Goal: Information Seeking & Learning: Find specific fact

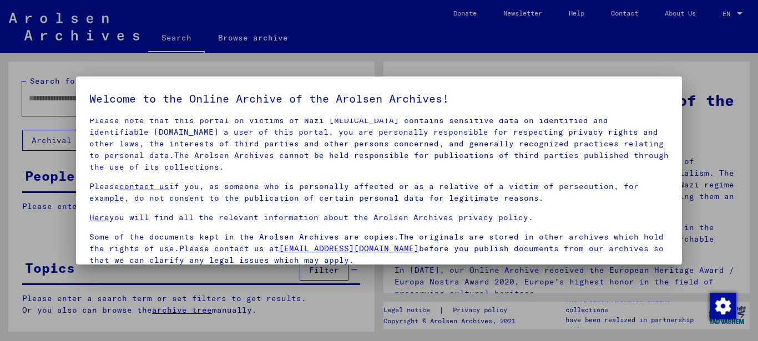
scroll to position [89, 0]
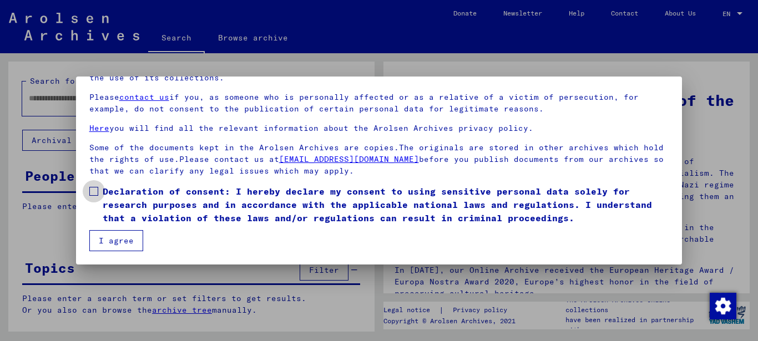
click at [94, 189] on span at bounding box center [93, 191] width 9 height 9
click at [120, 241] on button "I agree" at bounding box center [116, 240] width 54 height 21
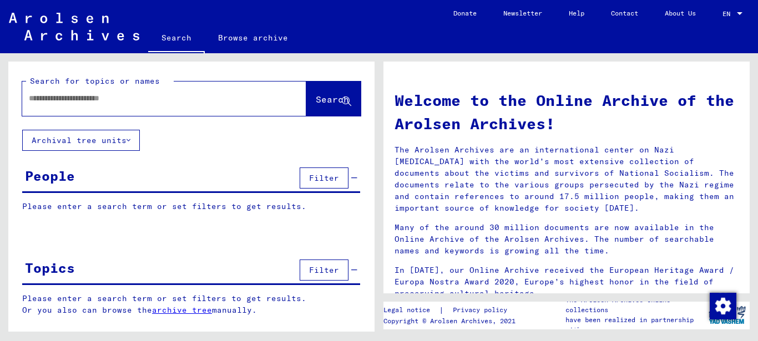
click at [64, 99] on input "text" at bounding box center [151, 99] width 244 height 12
type input "********"
click at [318, 93] on button "Search" at bounding box center [333, 99] width 54 height 34
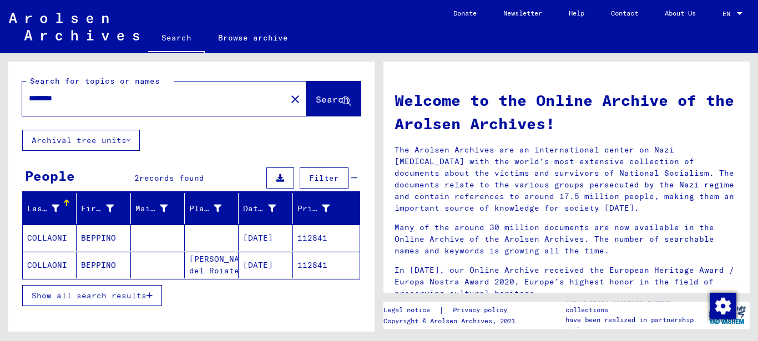
click at [264, 239] on mat-cell "[DATE]" at bounding box center [266, 238] width 54 height 27
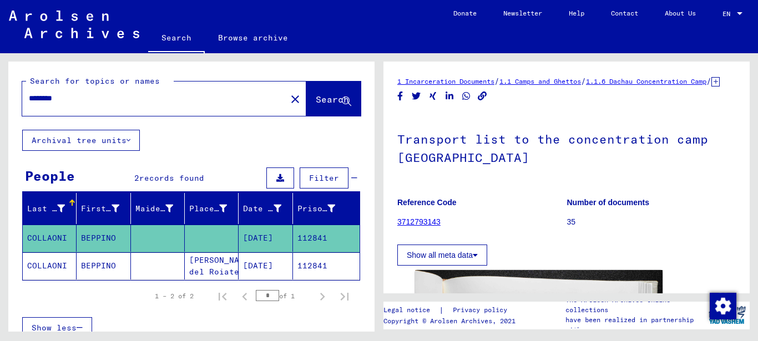
click at [272, 267] on mat-cell "[DATE]" at bounding box center [266, 265] width 54 height 27
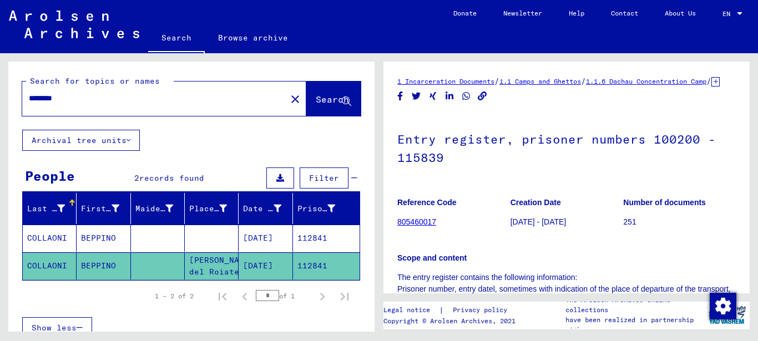
drag, startPoint x: 398, startPoint y: 154, endPoint x: 458, endPoint y: 167, distance: 61.4
click at [458, 167] on h1 "Entry register, prisoner numbers 100200 - 115839" at bounding box center [566, 147] width 338 height 67
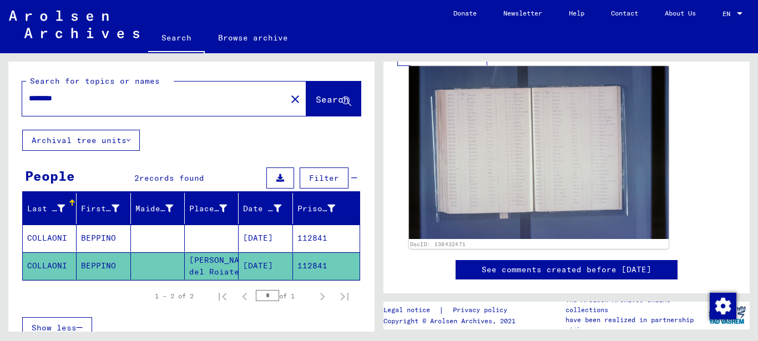
scroll to position [300, 0]
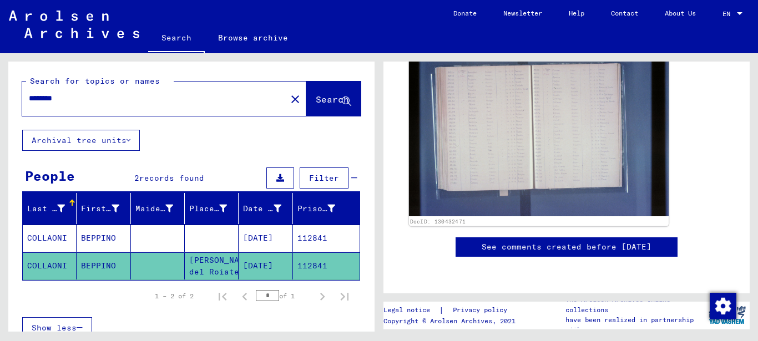
click at [570, 128] on img at bounding box center [539, 129] width 260 height 173
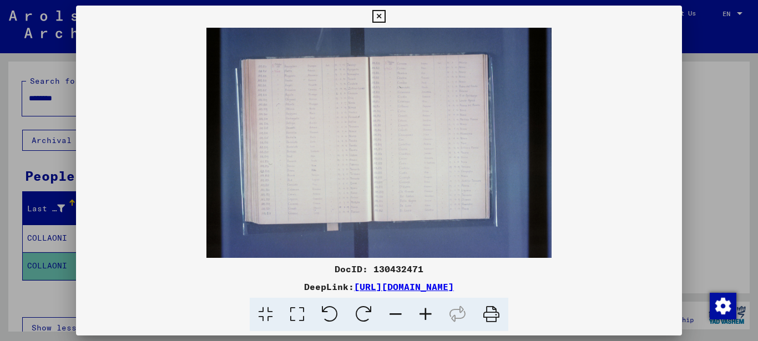
click at [429, 313] on icon at bounding box center [426, 315] width 30 height 34
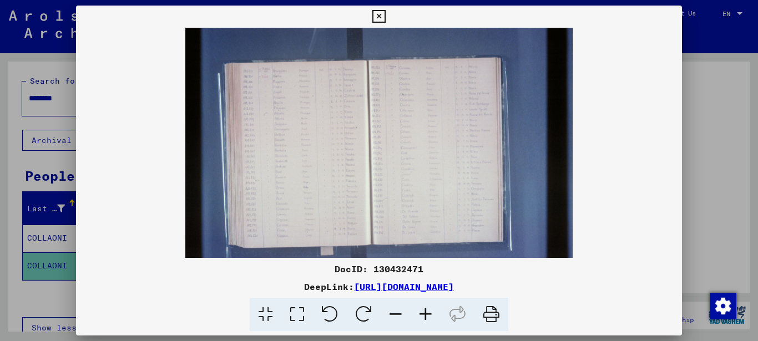
click at [429, 313] on icon at bounding box center [426, 315] width 30 height 34
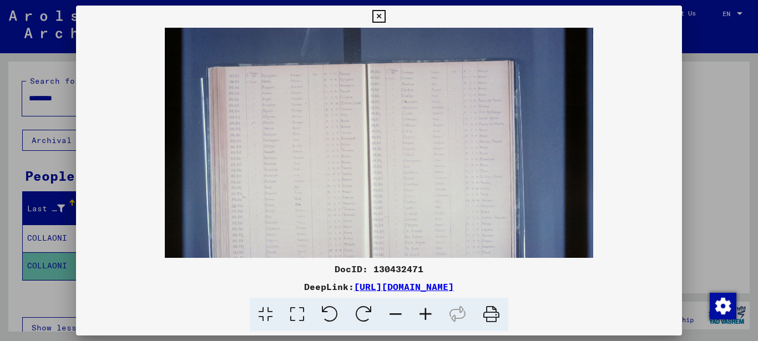
click at [429, 313] on icon at bounding box center [426, 315] width 30 height 34
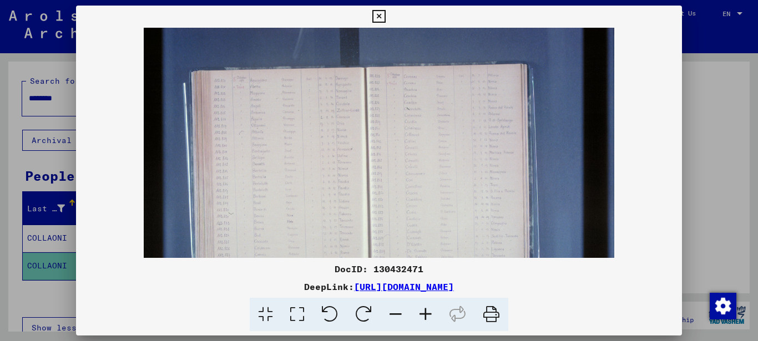
click at [429, 313] on icon at bounding box center [426, 315] width 30 height 34
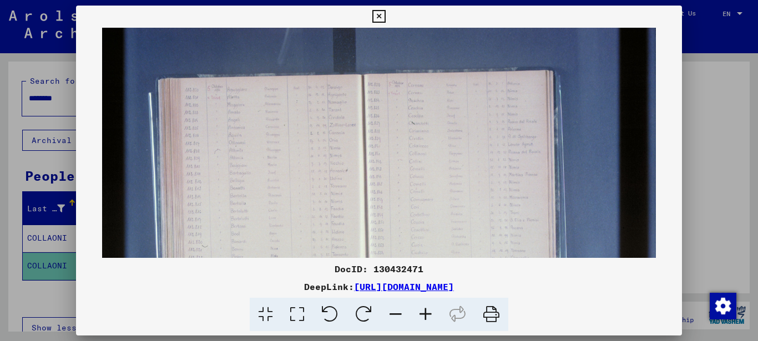
click at [429, 313] on icon at bounding box center [426, 315] width 30 height 34
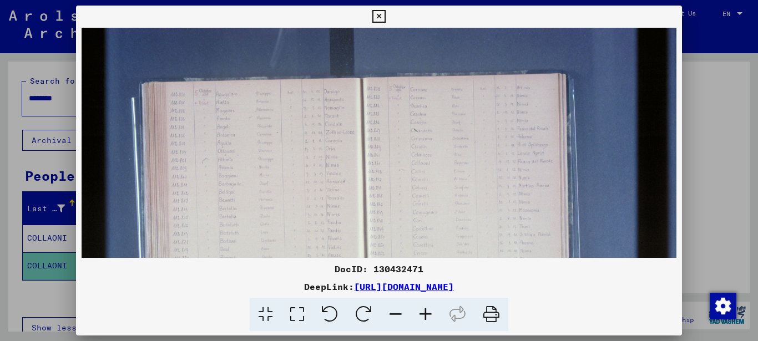
click at [429, 313] on icon at bounding box center [426, 315] width 30 height 34
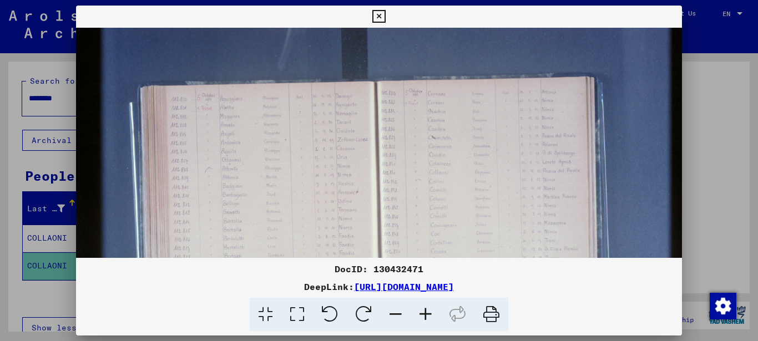
click at [429, 313] on icon at bounding box center [426, 315] width 30 height 34
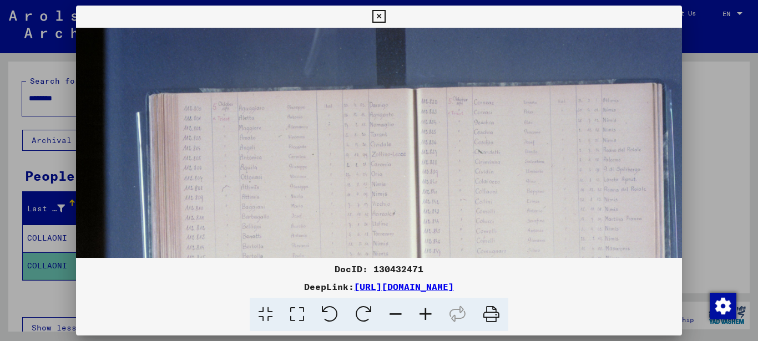
click at [429, 313] on icon at bounding box center [426, 315] width 30 height 34
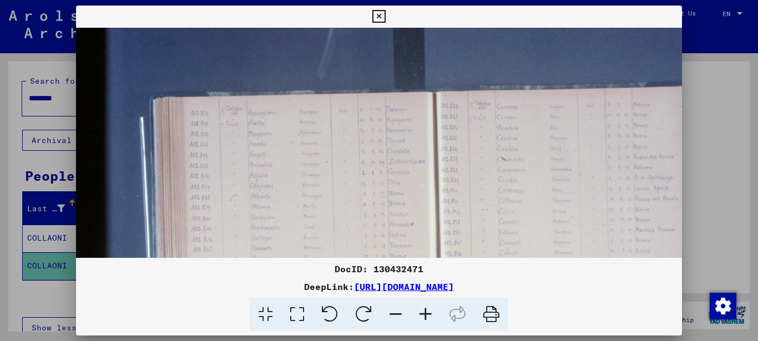
click at [429, 313] on icon at bounding box center [426, 315] width 30 height 34
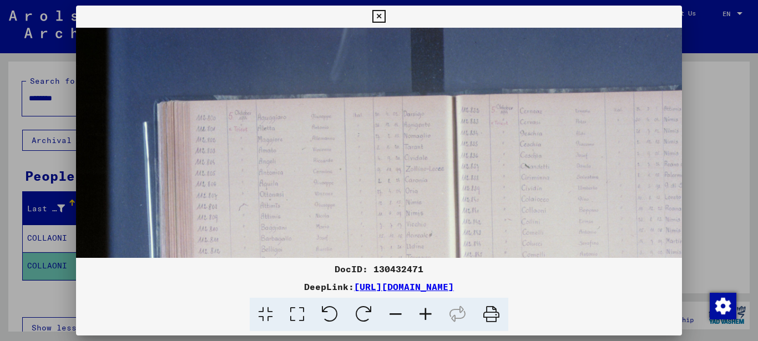
click at [429, 313] on icon at bounding box center [426, 315] width 30 height 34
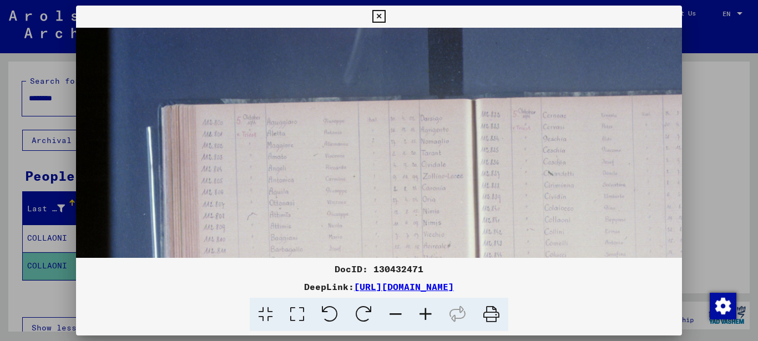
click at [429, 313] on icon at bounding box center [426, 315] width 30 height 34
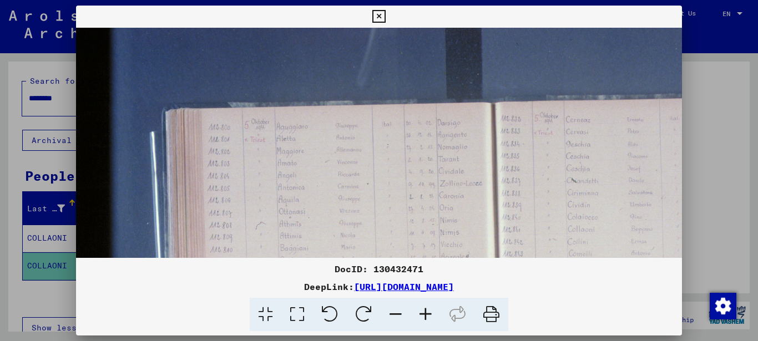
click at [611, 170] on img at bounding box center [519, 323] width 887 height 591
drag, startPoint x: 745, startPoint y: 163, endPoint x: 746, endPoint y: 190, distance: 27.2
click at [746, 190] on div at bounding box center [379, 170] width 758 height 341
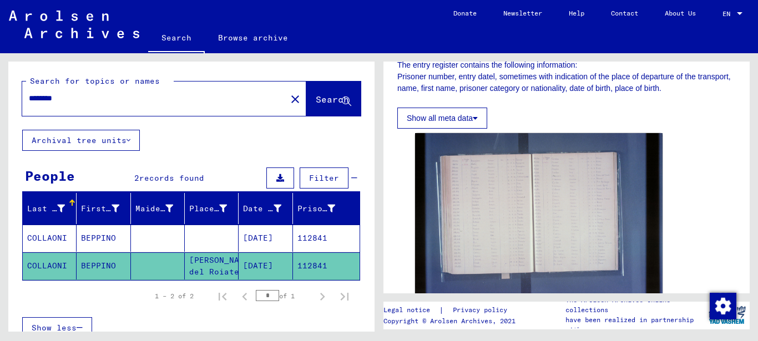
scroll to position [224, 0]
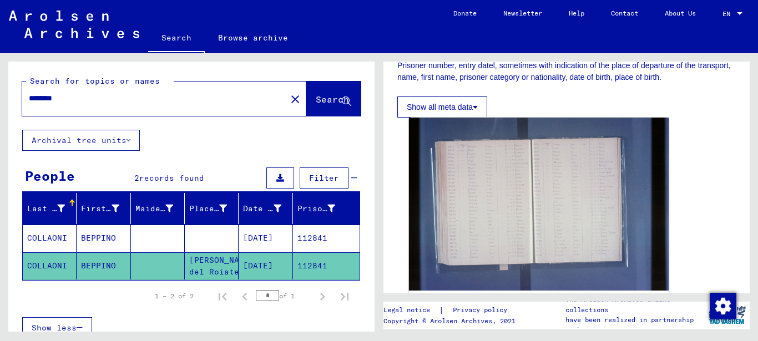
click at [588, 231] on img at bounding box center [539, 204] width 260 height 173
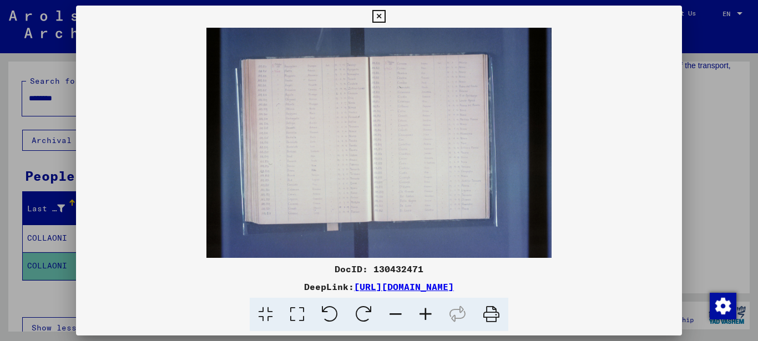
click at [429, 314] on icon at bounding box center [426, 315] width 30 height 34
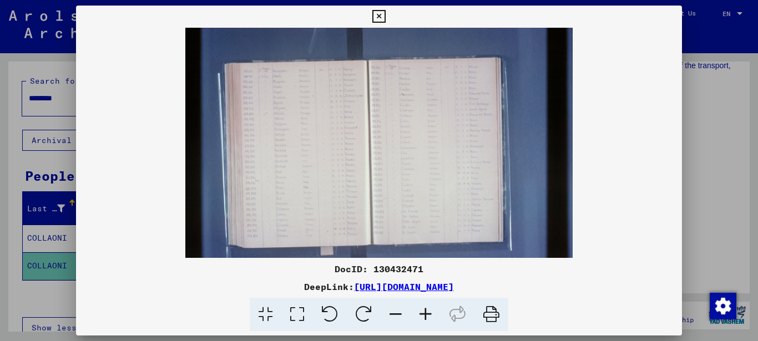
click at [429, 314] on icon at bounding box center [426, 315] width 30 height 34
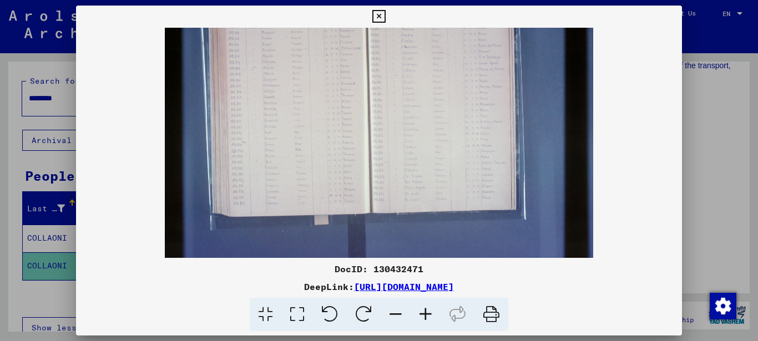
scroll to position [55, 0]
drag, startPoint x: 463, startPoint y: 182, endPoint x: 368, endPoint y: 126, distance: 109.7
click at [368, 126] on img at bounding box center [379, 115] width 429 height 286
click at [422, 313] on icon at bounding box center [426, 315] width 30 height 34
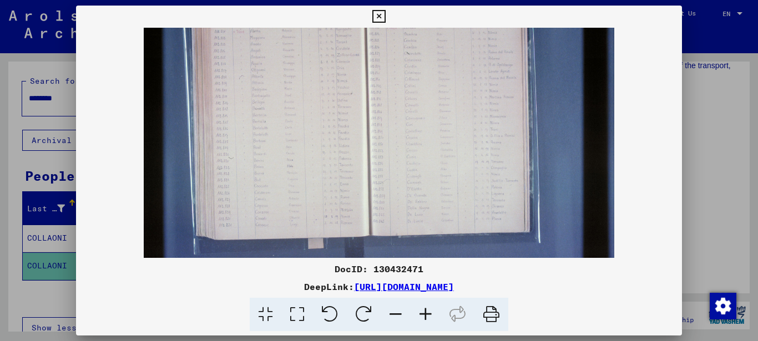
click at [422, 313] on icon at bounding box center [426, 315] width 30 height 34
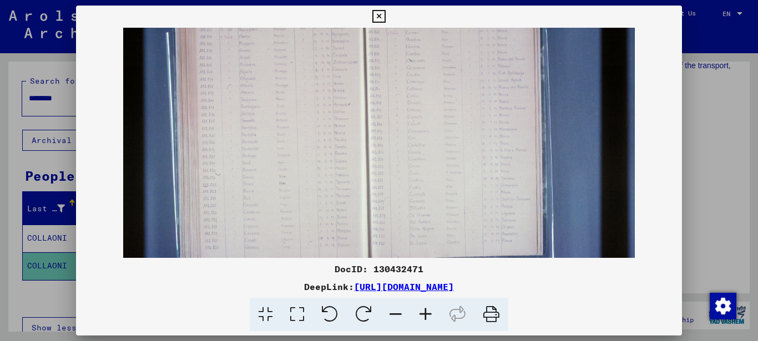
click at [422, 313] on icon at bounding box center [426, 315] width 30 height 34
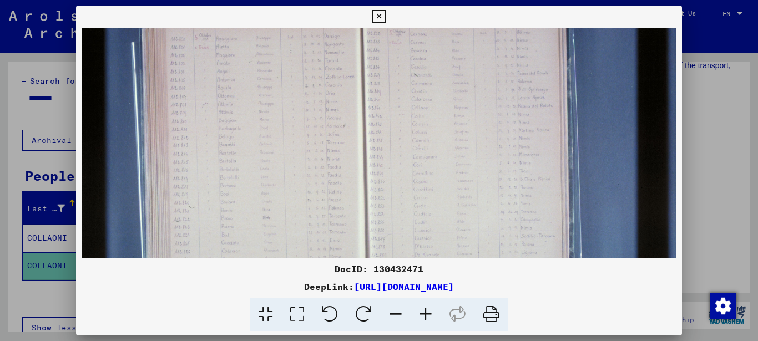
click at [422, 313] on icon at bounding box center [426, 315] width 30 height 34
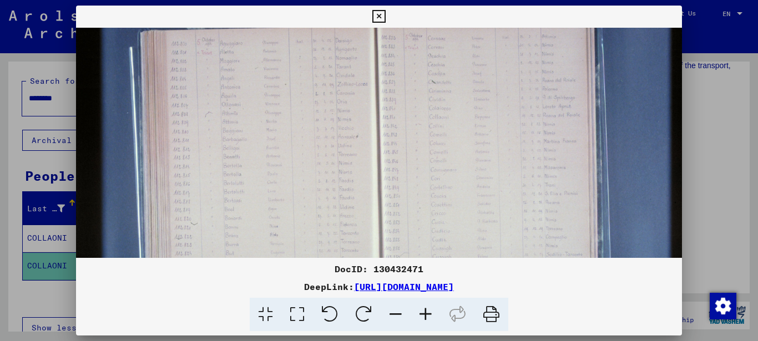
click at [422, 313] on icon at bounding box center [426, 315] width 30 height 34
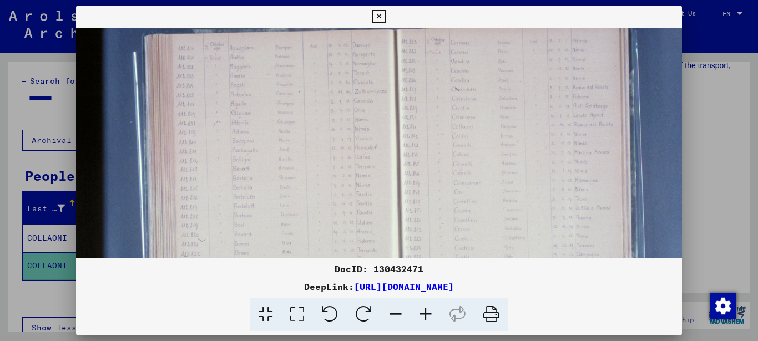
click at [422, 313] on icon at bounding box center [426, 315] width 30 height 34
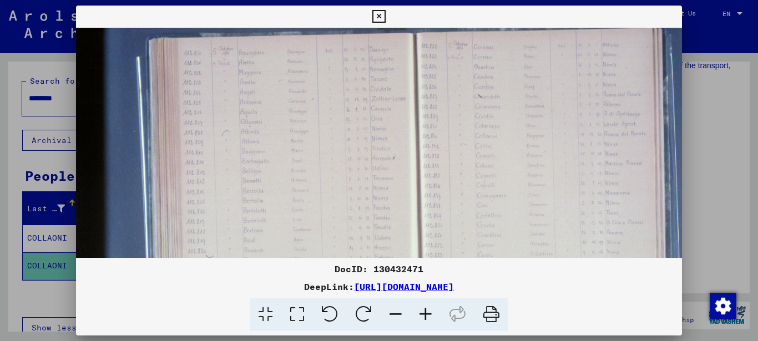
click at [422, 313] on icon at bounding box center [426, 315] width 30 height 34
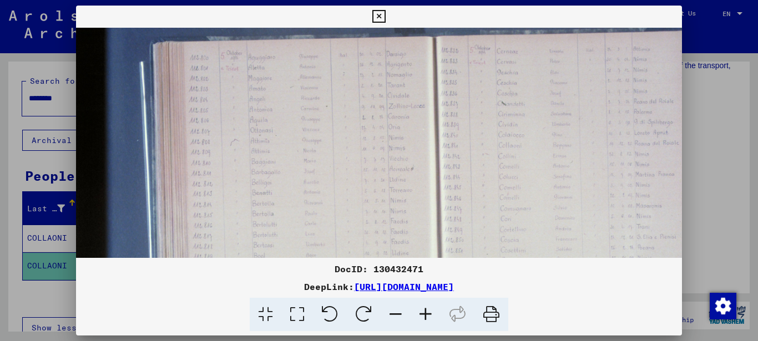
click at [422, 313] on icon at bounding box center [426, 315] width 30 height 34
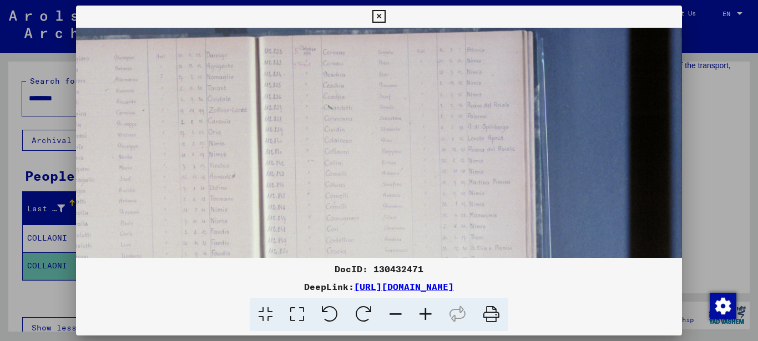
scroll to position [57, 197]
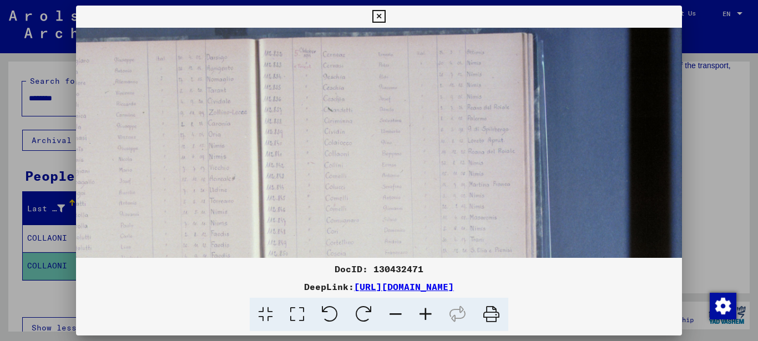
drag, startPoint x: 524, startPoint y: 216, endPoint x: 312, endPoint y: 215, distance: 212.5
click at [312, 215] on img at bounding box center [280, 238] width 803 height 535
click at [422, 315] on icon at bounding box center [426, 315] width 30 height 34
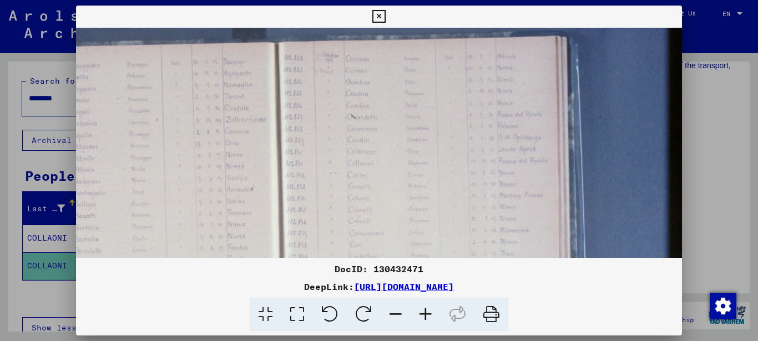
click at [422, 315] on icon at bounding box center [426, 315] width 30 height 34
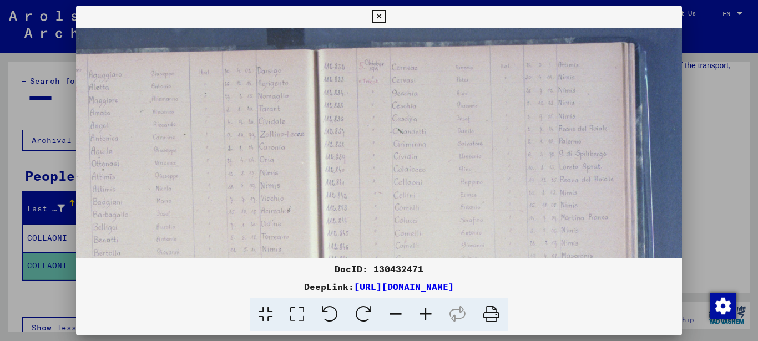
click at [422, 315] on icon at bounding box center [426, 315] width 30 height 34
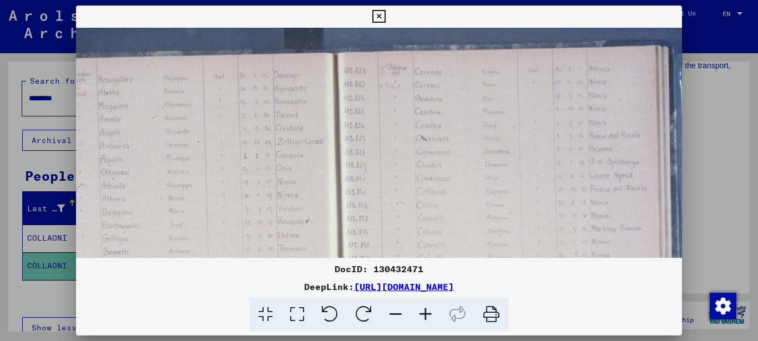
click at [422, 315] on icon at bounding box center [426, 315] width 30 height 34
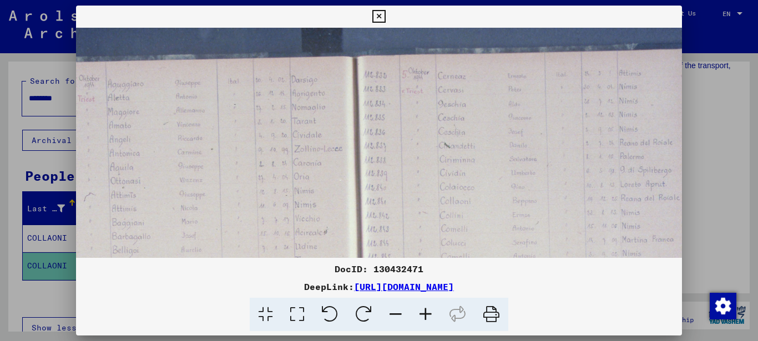
click at [385, 13] on icon at bounding box center [378, 16] width 13 height 13
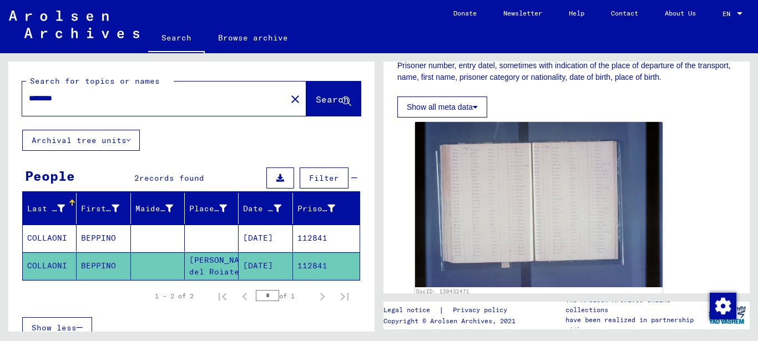
click at [306, 242] on mat-cell "112841" at bounding box center [326, 238] width 67 height 27
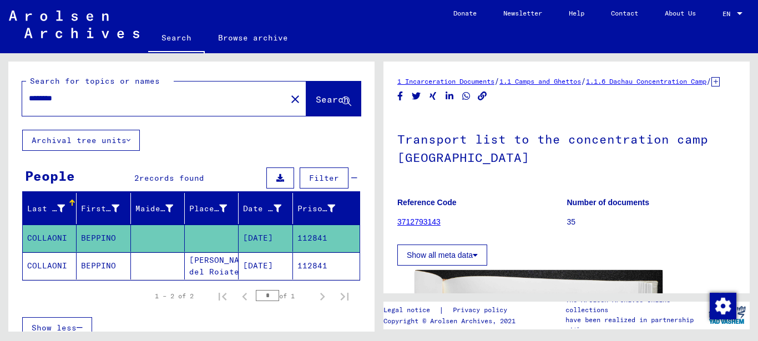
drag, startPoint x: 399, startPoint y: 151, endPoint x: 578, endPoint y: 175, distance: 180.2
click at [578, 175] on h1 "Transport list to the concentration camp [GEOGRAPHIC_DATA]" at bounding box center [566, 147] width 338 height 67
copy h1 "Transport list to the concentration camp [GEOGRAPHIC_DATA]"
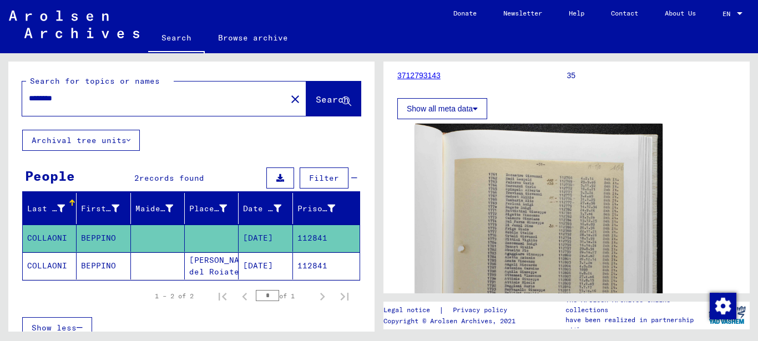
scroll to position [180, 0]
